Goal: Task Accomplishment & Management: Manage account settings

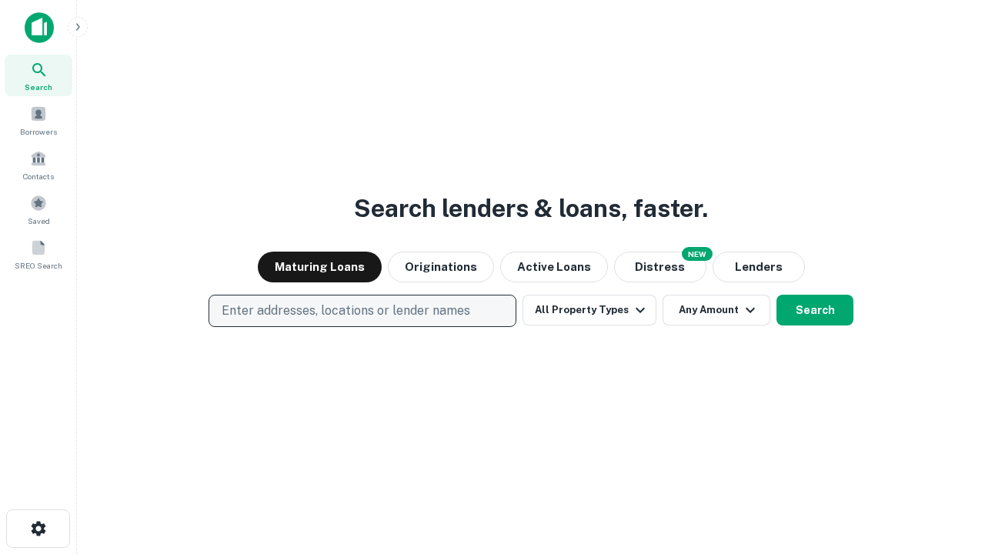
click at [362, 311] on p "Enter addresses, locations or lender names" at bounding box center [346, 311] width 249 height 18
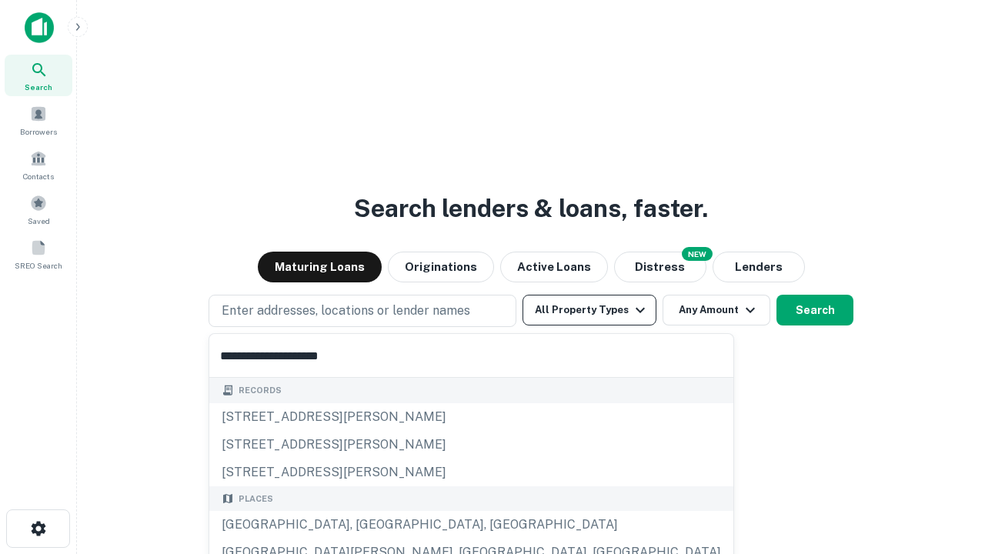
click at [589, 310] on button "All Property Types" at bounding box center [589, 310] width 134 height 31
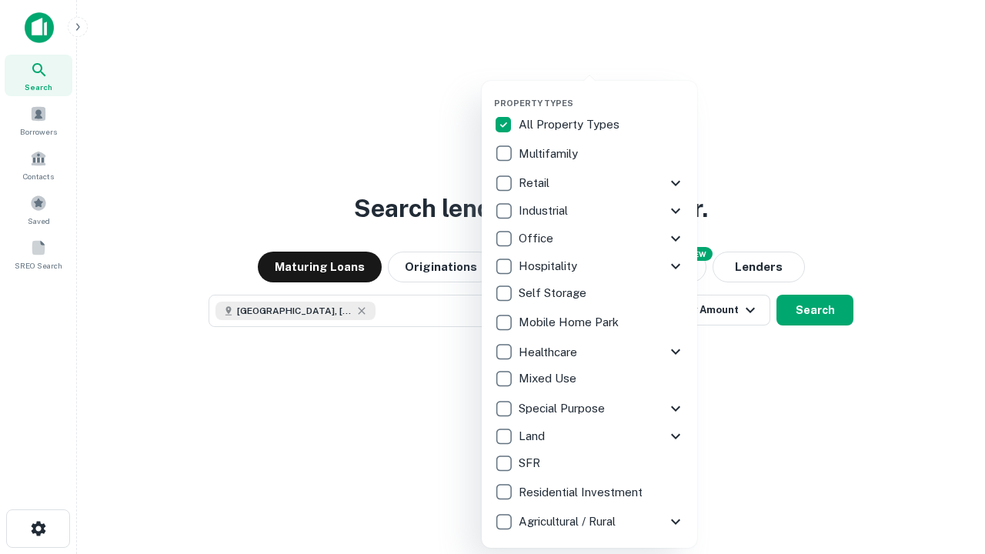
click at [602, 93] on button "button" at bounding box center [601, 93] width 215 height 1
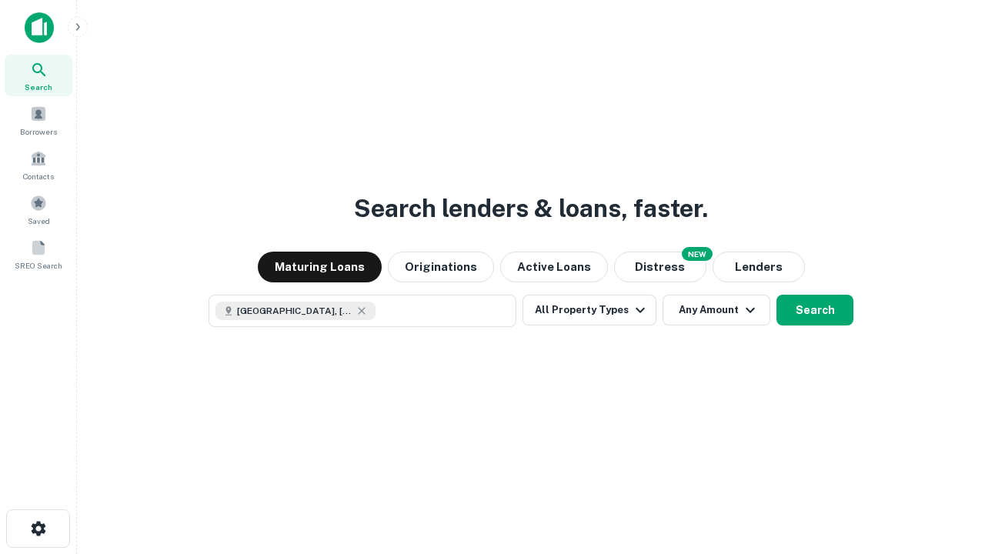
scroll to position [25, 0]
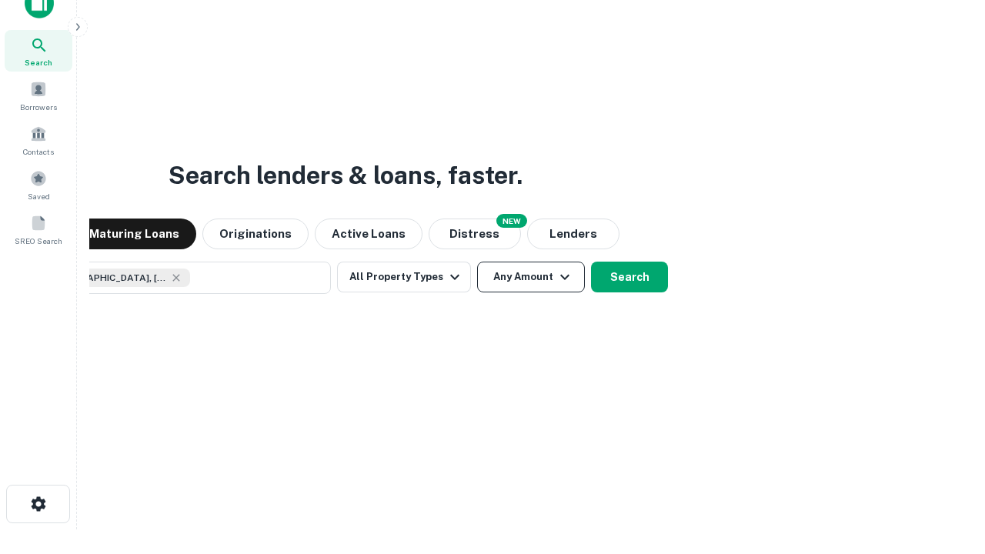
click at [477, 262] on button "Any Amount" at bounding box center [531, 277] width 108 height 31
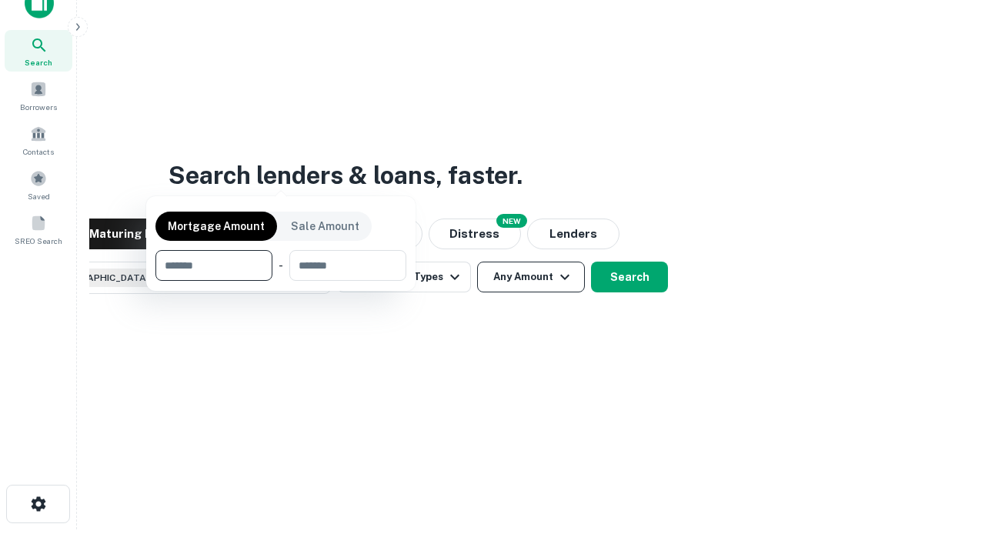
scroll to position [111, 435]
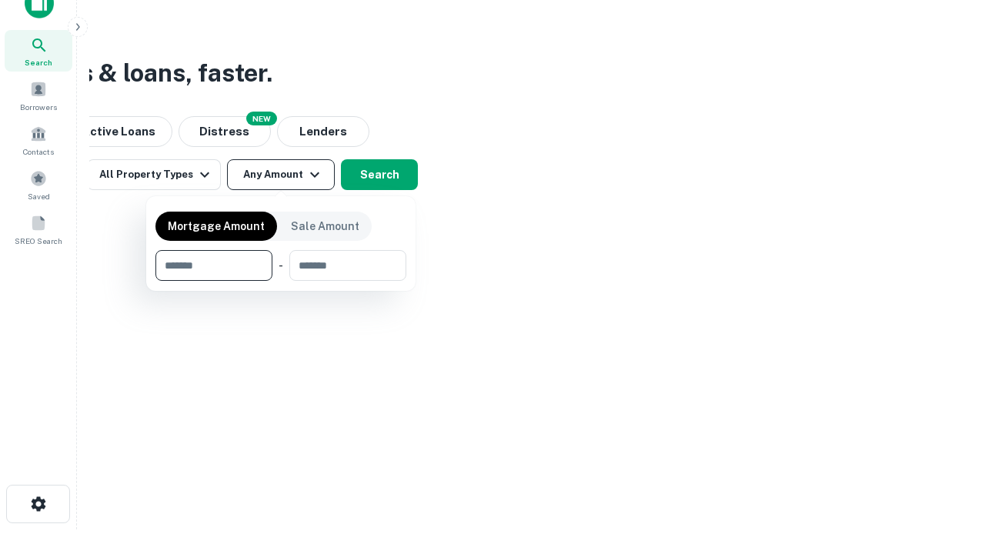
type input "*******"
click at [281, 281] on button "button" at bounding box center [280, 281] width 251 height 1
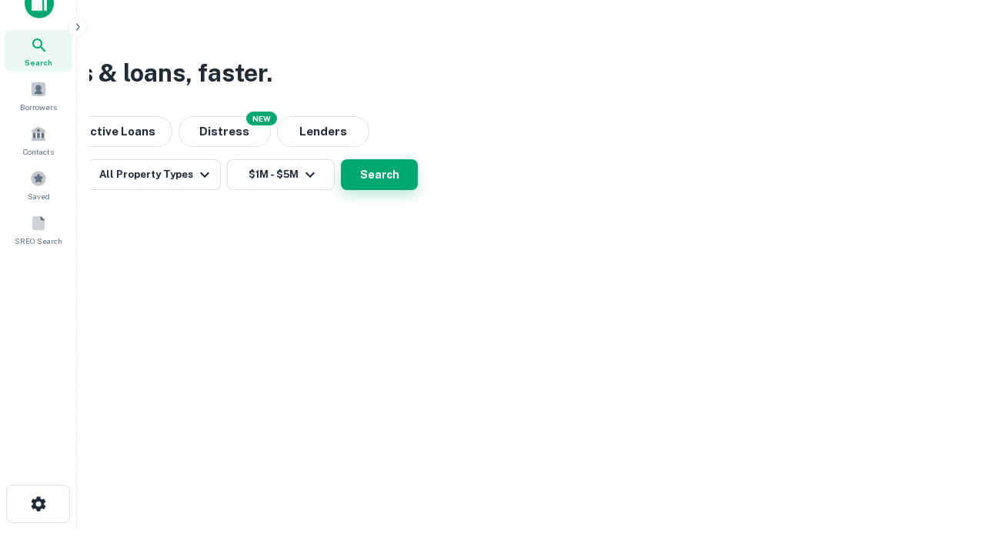
click at [418, 190] on button "Search" at bounding box center [379, 174] width 77 height 31
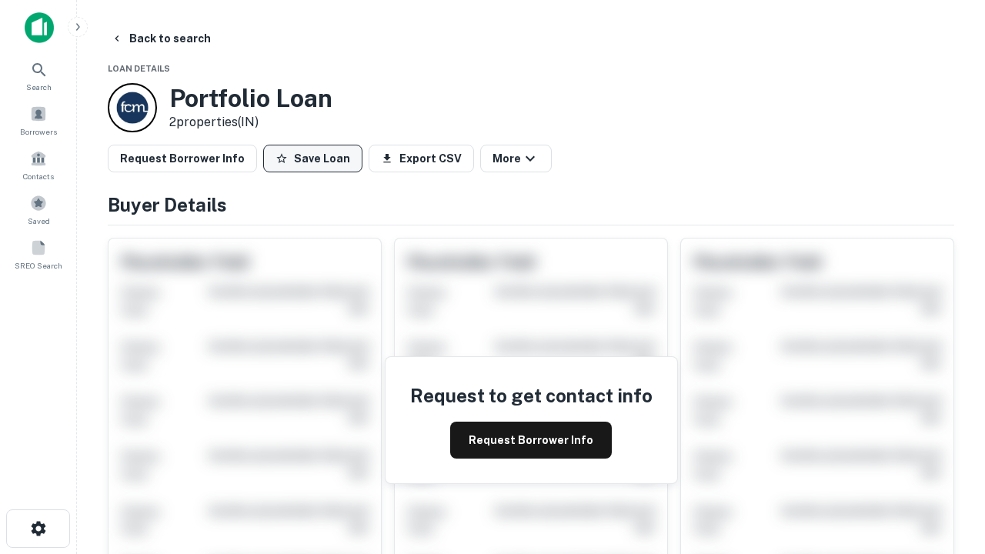
click at [312, 158] on button "Save Loan" at bounding box center [312, 159] width 99 height 28
click at [316, 158] on button "Loan Saved" at bounding box center [316, 159] width 106 height 28
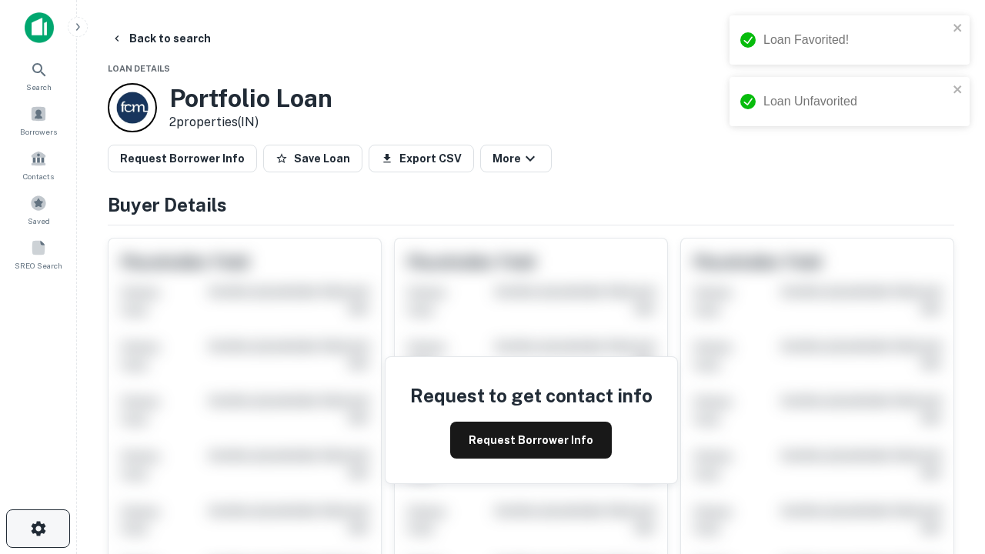
click at [38, 529] on icon "button" at bounding box center [38, 528] width 18 height 18
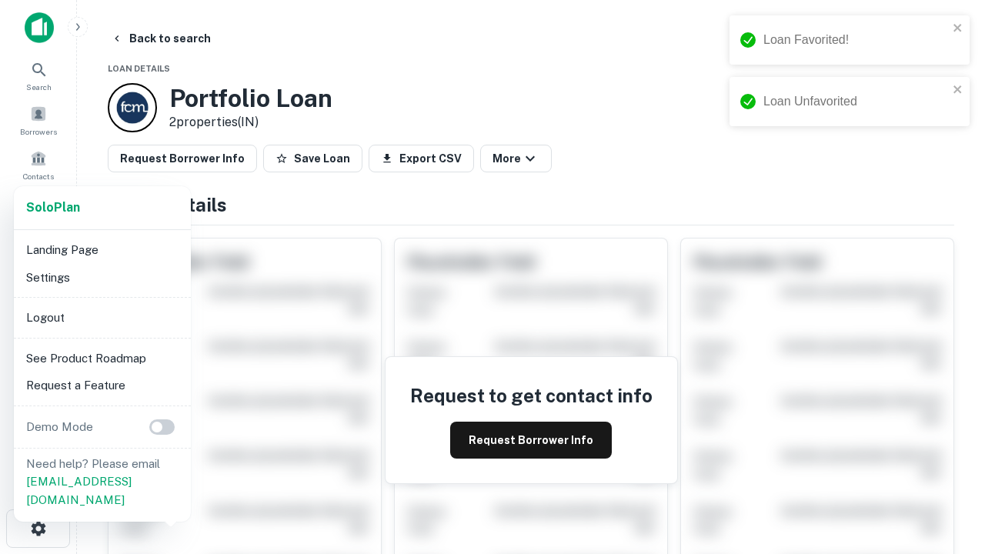
click at [102, 317] on li "Logout" at bounding box center [102, 318] width 165 height 28
